Goal: Task Accomplishment & Management: Use online tool/utility

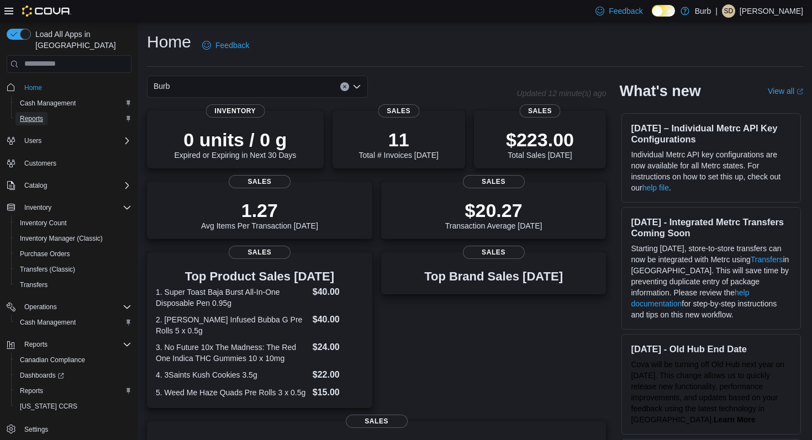
click at [47, 112] on link "Reports" at bounding box center [31, 118] width 32 height 13
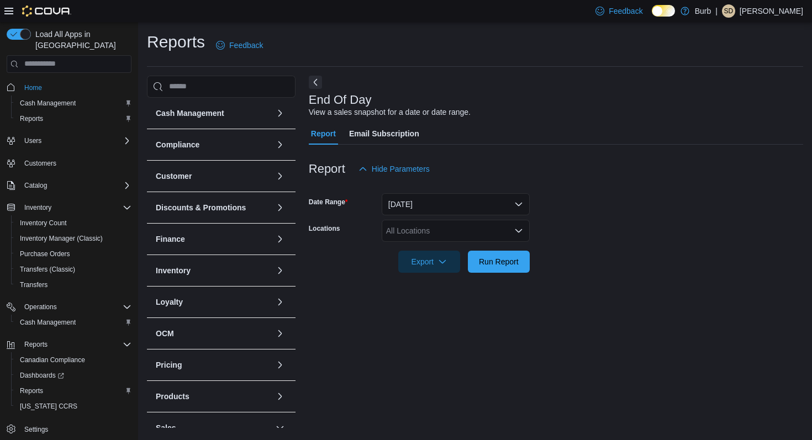
click at [495, 233] on div "All Locations" at bounding box center [456, 231] width 148 height 22
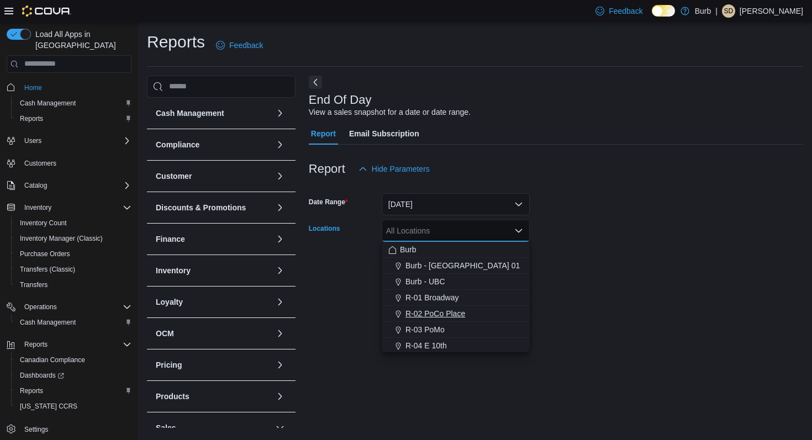
click at [470, 309] on div "R-02 PoCo Place" at bounding box center [455, 313] width 135 height 11
click at [566, 266] on form "Date Range [DATE] Locations R-02 [GEOGRAPHIC_DATA] Combo box. Selected. R-02 [G…" at bounding box center [556, 226] width 495 height 93
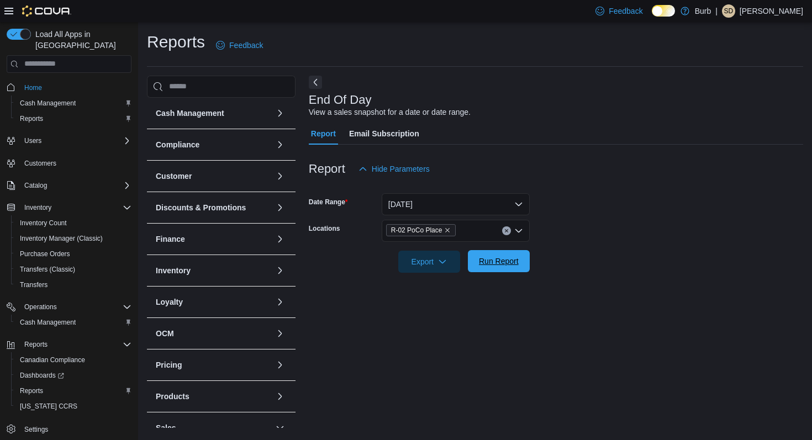
click at [518, 263] on span "Run Report" at bounding box center [499, 261] width 40 height 11
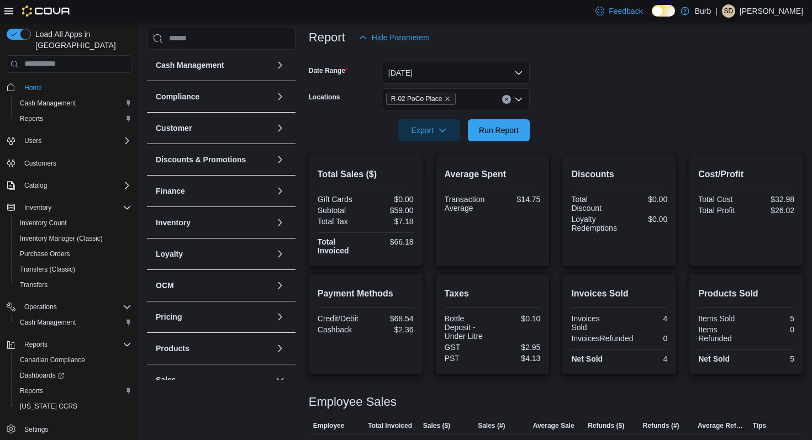
scroll to position [171, 0]
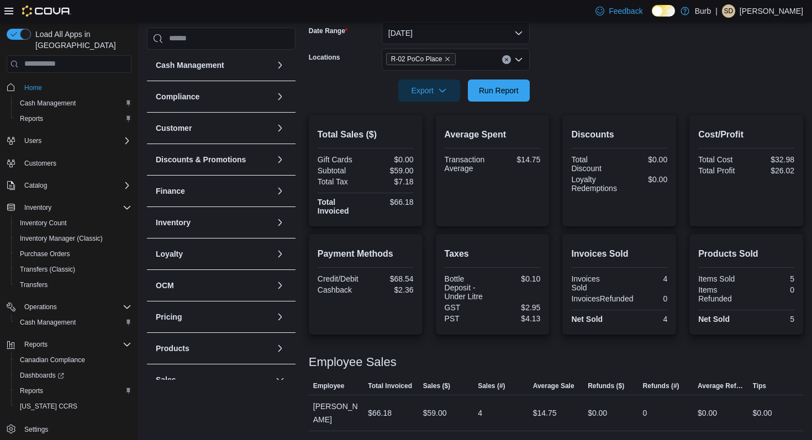
click at [508, 59] on icon "Clear input" at bounding box center [507, 59] width 4 height 4
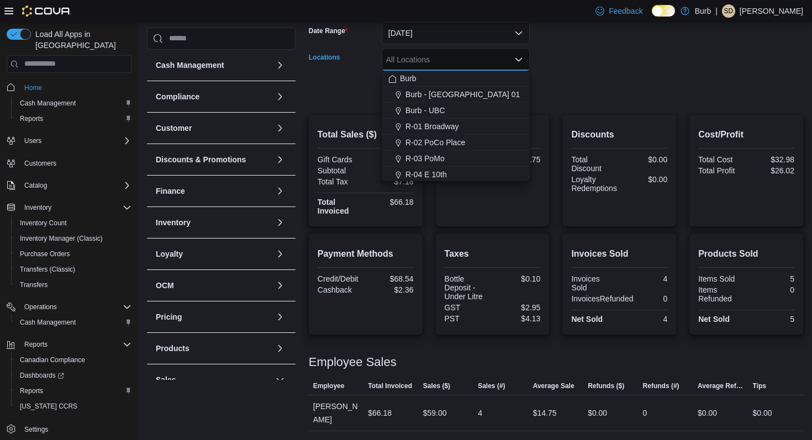
click at [558, 59] on form "Date Range [DATE] Locations All Locations Combo box. Selected. Combo box input.…" at bounding box center [556, 55] width 495 height 93
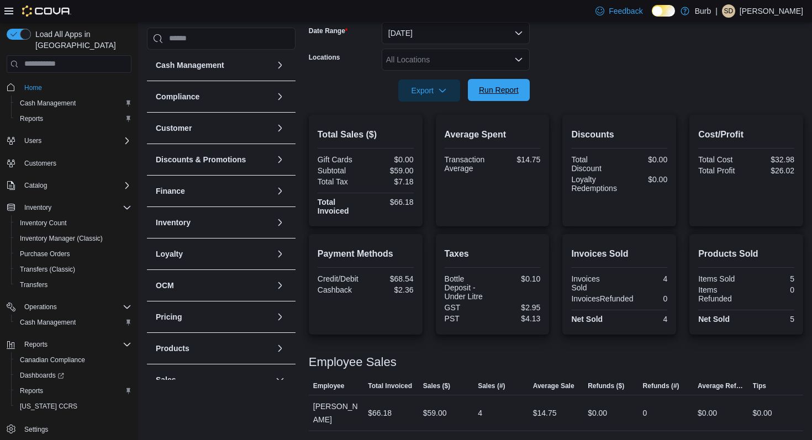
click at [522, 83] on span "Run Report" at bounding box center [499, 90] width 49 height 22
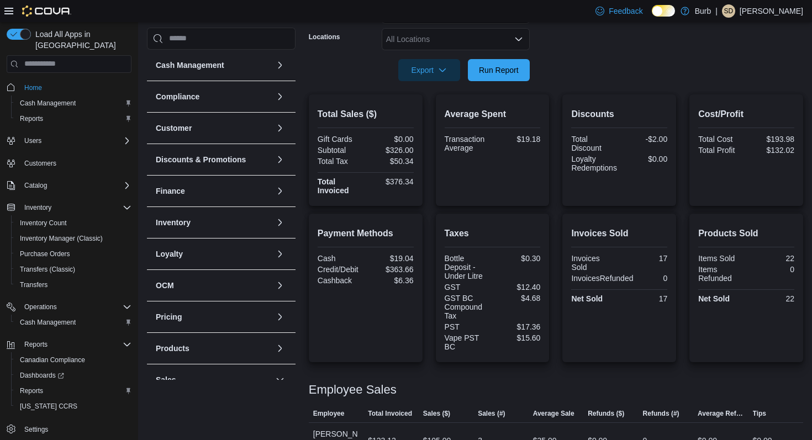
scroll to position [158, 0]
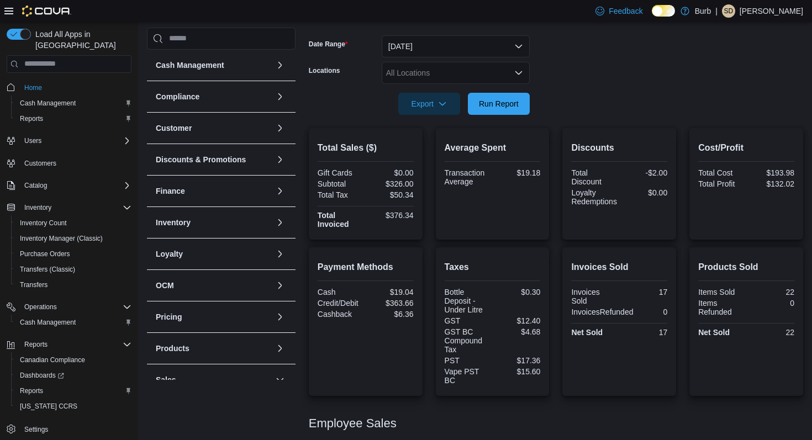
click at [496, 74] on div "All Locations" at bounding box center [456, 73] width 148 height 22
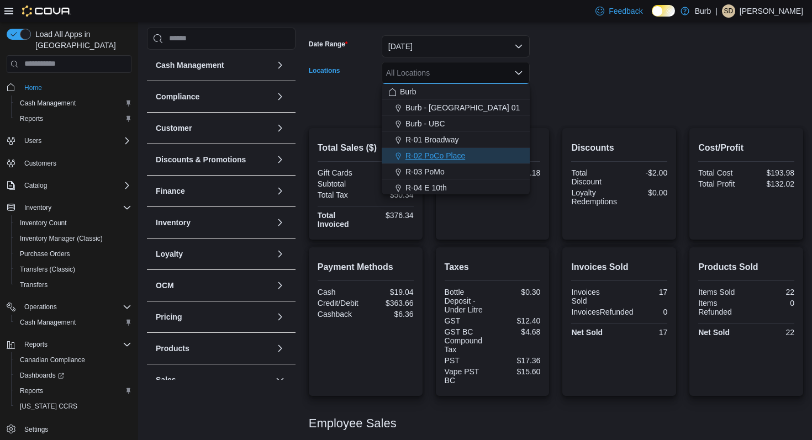
click at [496, 151] on div "R-02 PoCo Place" at bounding box center [455, 155] width 135 height 11
click at [602, 108] on form "Date Range [DATE] Locations R-02 [GEOGRAPHIC_DATA] Combo box. Selected. R-02 [G…" at bounding box center [556, 68] width 495 height 93
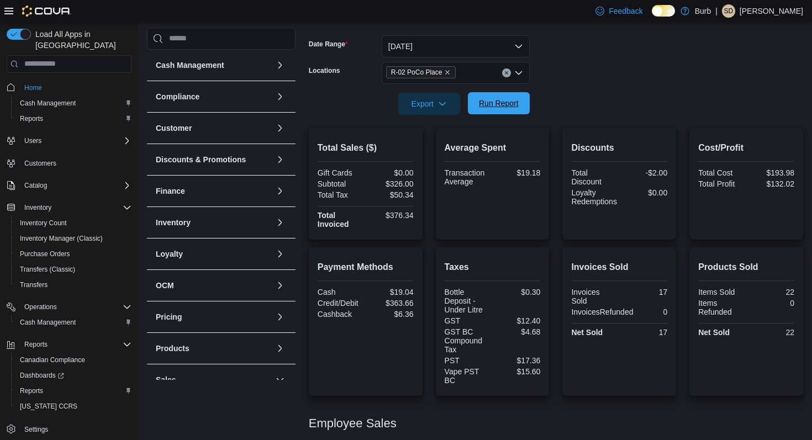
click at [523, 108] on button "Run Report" at bounding box center [499, 103] width 62 height 22
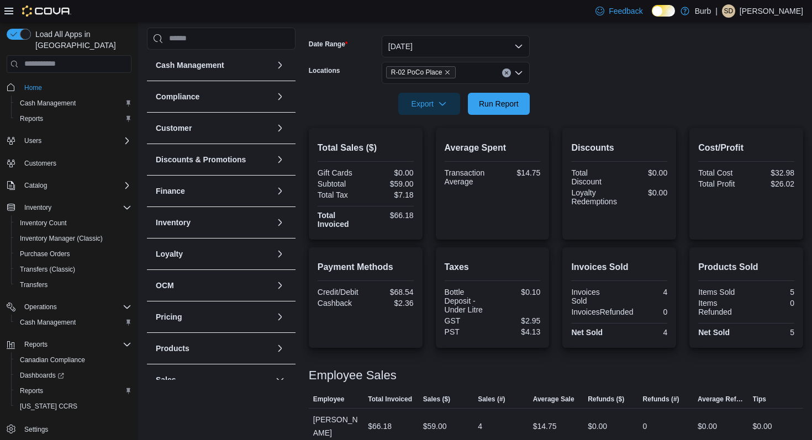
click at [505, 72] on icon "Clear input" at bounding box center [507, 73] width 4 height 4
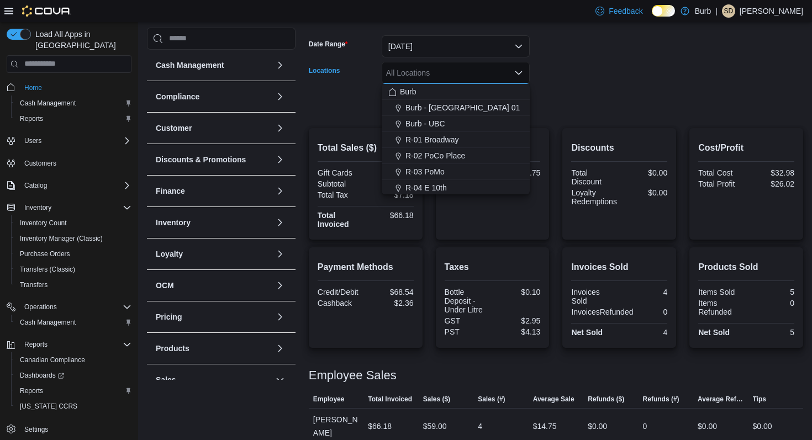
click at [569, 67] on form "Date Range [DATE] Locations All Locations Combo box. Selected. Combo box input.…" at bounding box center [556, 68] width 495 height 93
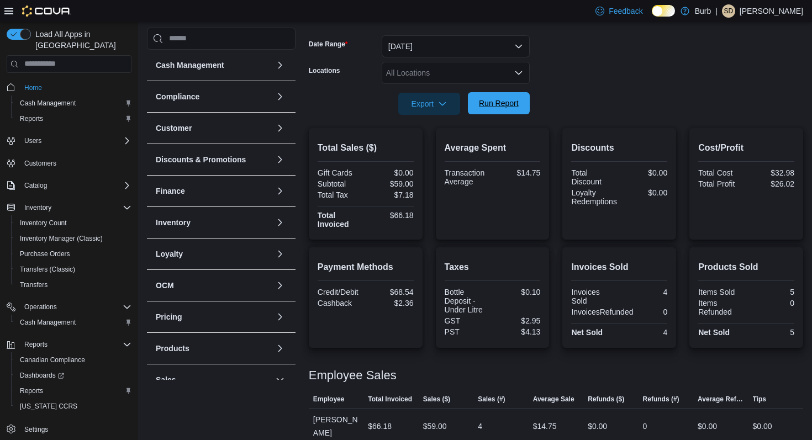
click at [510, 98] on span "Run Report" at bounding box center [499, 103] width 49 height 22
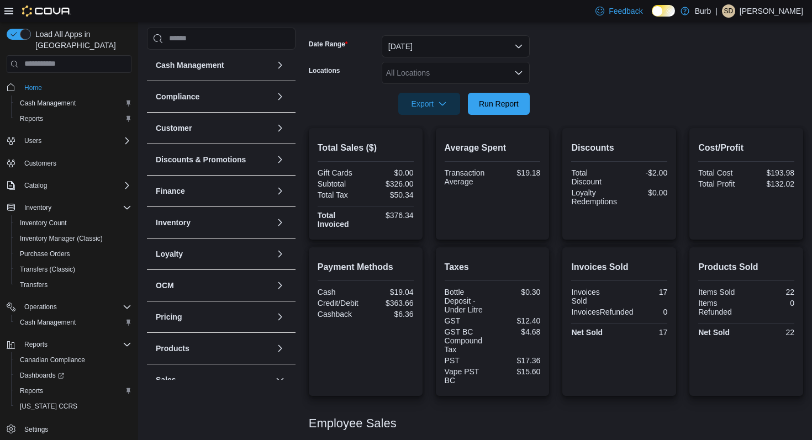
click at [508, 69] on div "All Locations" at bounding box center [456, 73] width 148 height 22
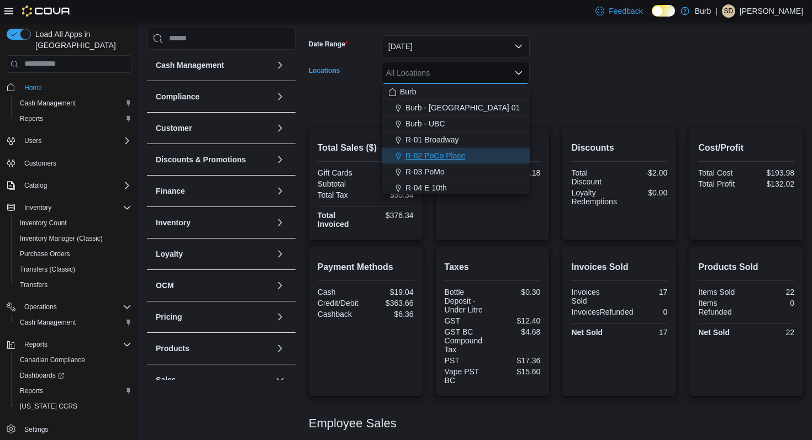
click at [461, 157] on span "R-02 PoCo Place" at bounding box center [436, 155] width 60 height 11
click at [550, 126] on div at bounding box center [556, 121] width 495 height 13
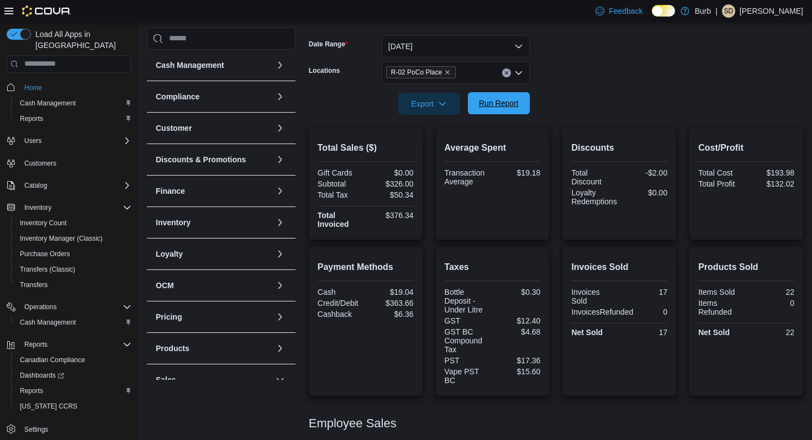
click at [512, 109] on span "Run Report" at bounding box center [499, 103] width 49 height 22
